Goal: Information Seeking & Learning: Learn about a topic

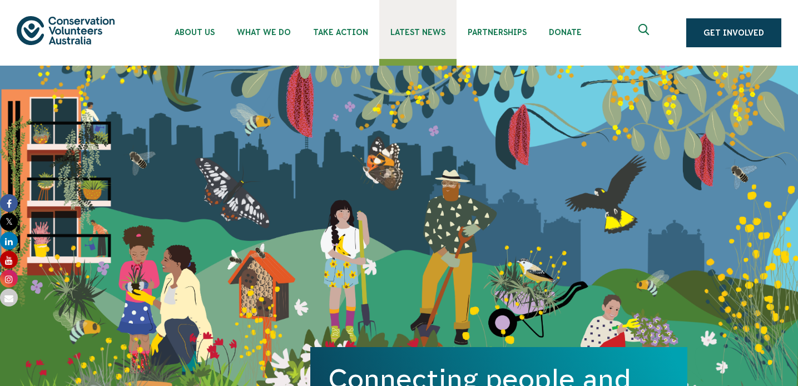
click at [424, 39] on link "Latest News" at bounding box center [417, 29] width 77 height 59
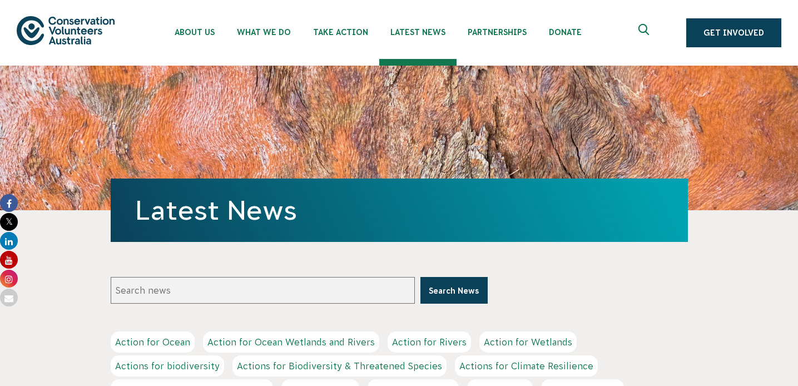
click at [391, 287] on input "Search news" at bounding box center [263, 290] width 304 height 27
type input "nature in focus"
click at [420, 277] on button "Search News" at bounding box center [453, 290] width 67 height 27
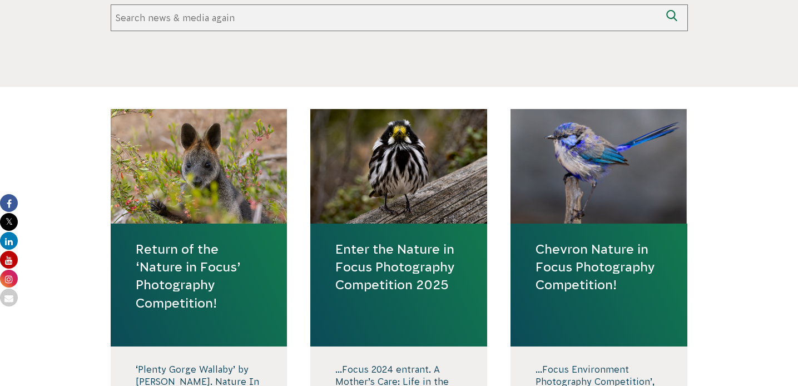
scroll to position [336, 0]
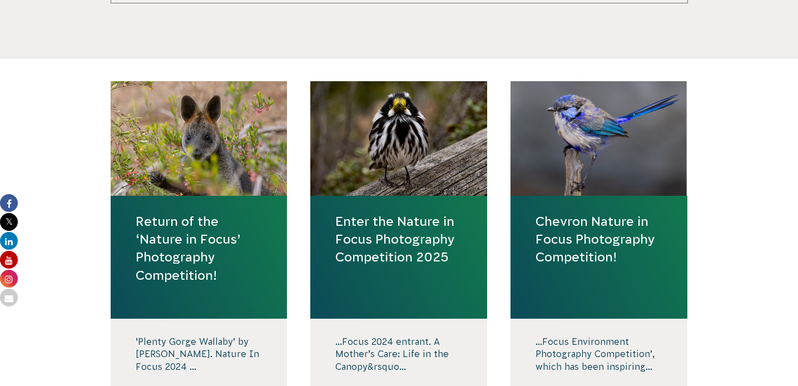
click at [424, 239] on link "Enter the Nature in Focus Photography Competition 2025" at bounding box center [398, 239] width 127 height 54
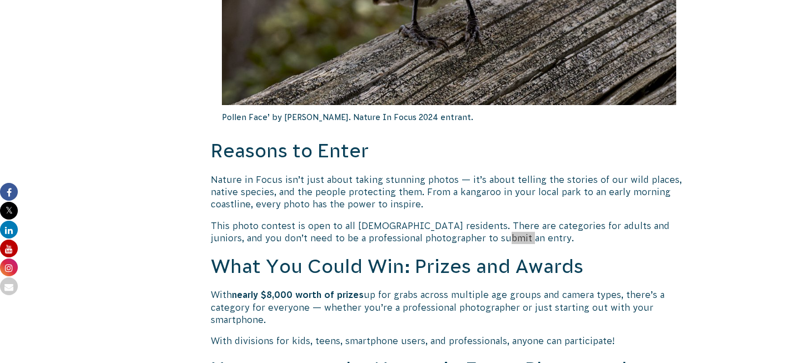
scroll to position [667, 0]
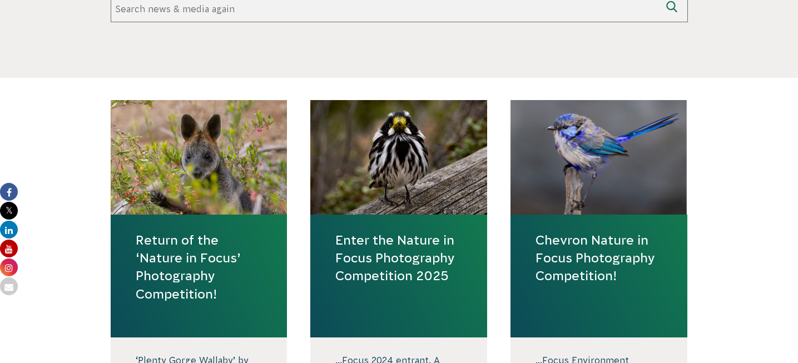
scroll to position [336, 0]
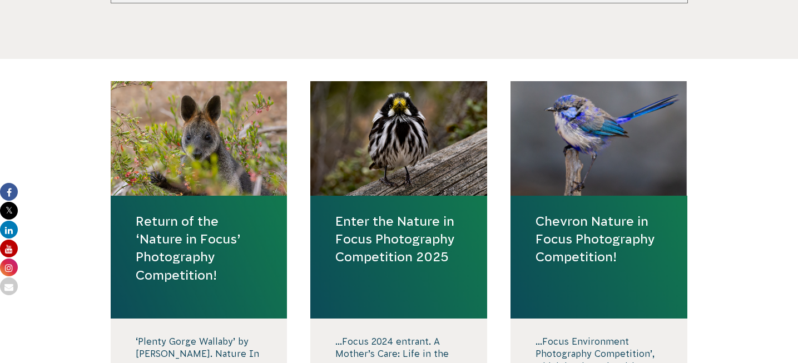
click at [217, 236] on link "Return of the ‘Nature in Focus’ Photography Competition!" at bounding box center [199, 248] width 127 height 72
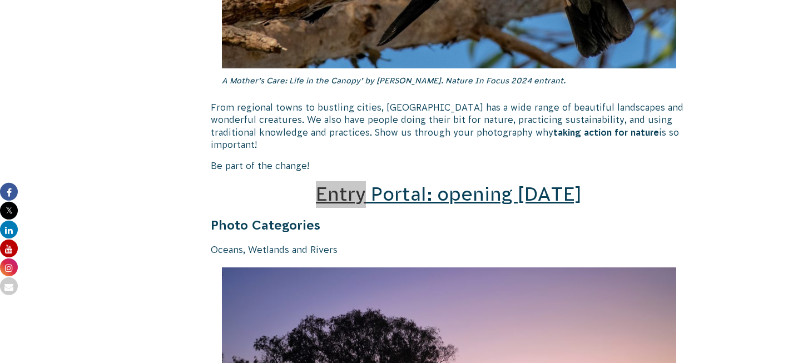
scroll to position [4463, 0]
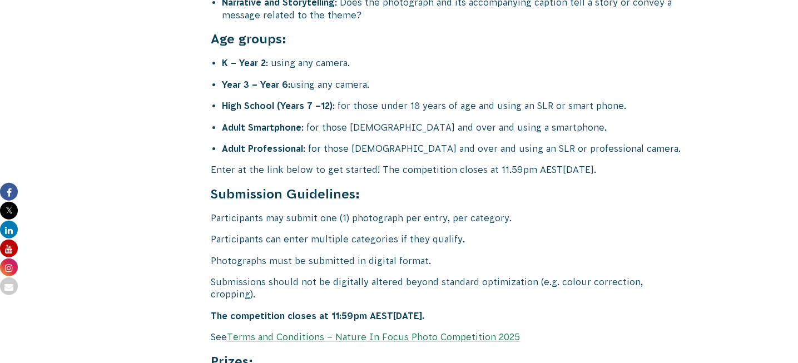
click at [331, 255] on p "Photographs must be submitted in digital format." at bounding box center [449, 261] width 477 height 12
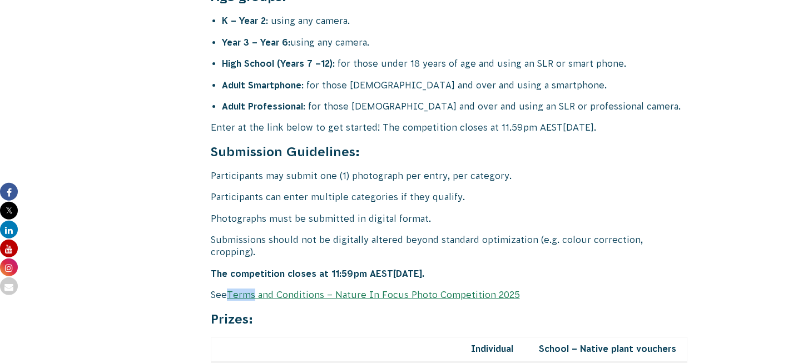
scroll to position [4506, 0]
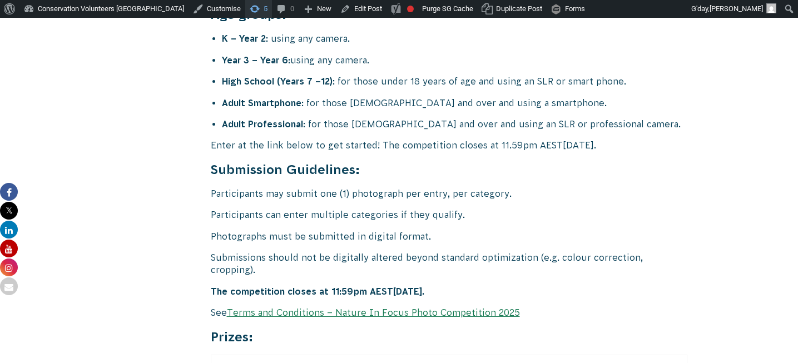
scroll to position [4506, 0]
click at [336, 6] on link "Edit Post" at bounding box center [361, 9] width 51 height 18
